Goal: Information Seeking & Learning: Learn about a topic

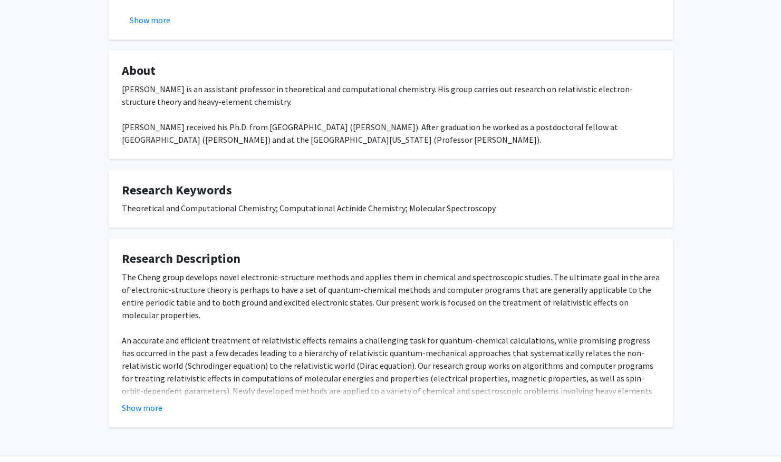
scroll to position [319, 0]
click at [362, 128] on div "Lan Cheng is an assistant professor in theoretical and computational chemistry.…" at bounding box center [391, 113] width 538 height 63
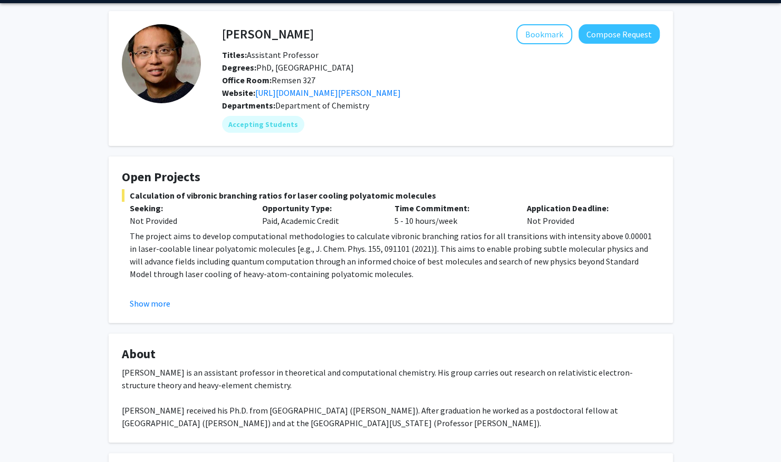
scroll to position [0, 0]
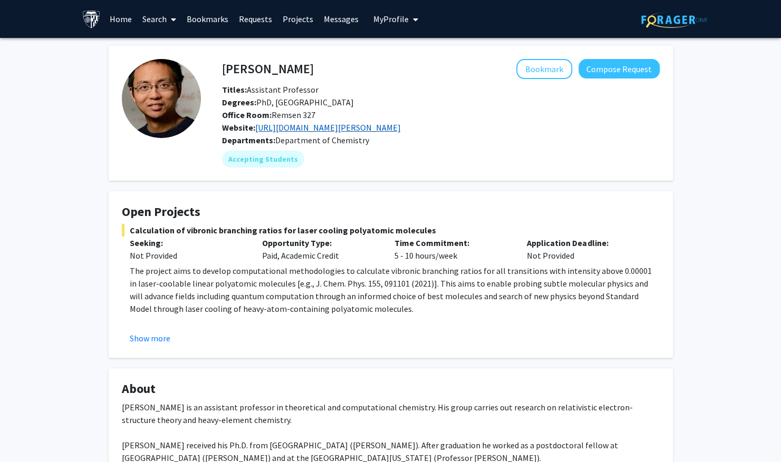
click at [274, 127] on link "https://sites.krieger.jhu.edu/cheng/" at bounding box center [328, 127] width 146 height 11
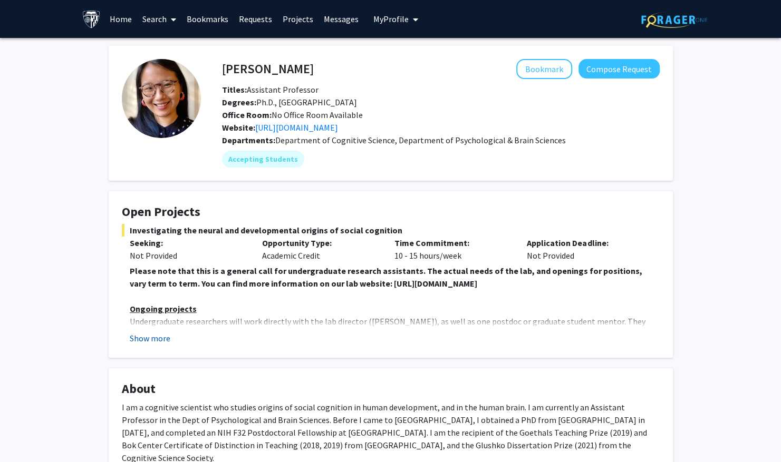
click at [149, 341] on button "Show more" at bounding box center [150, 338] width 41 height 13
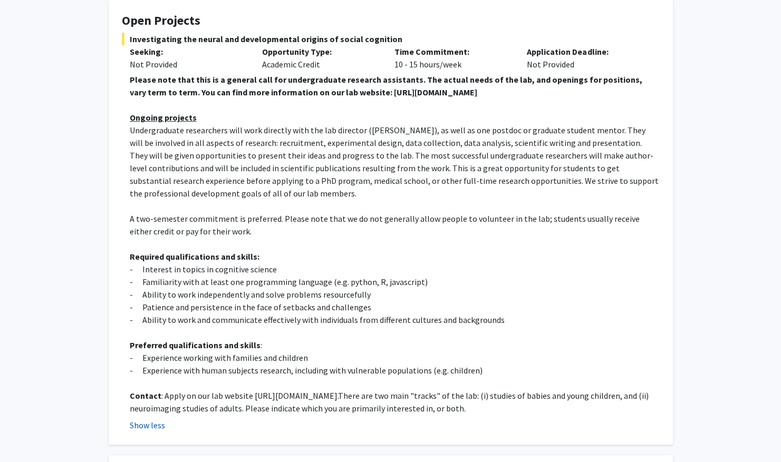
scroll to position [193, 0]
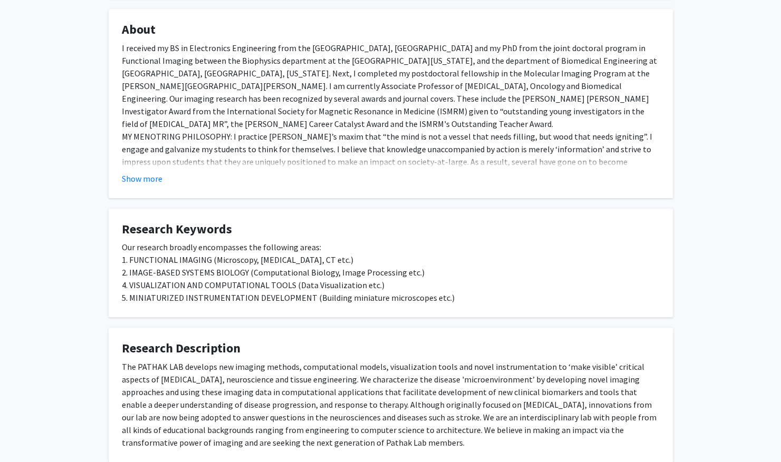
scroll to position [385, 0]
